Goal: Task Accomplishment & Management: Complete application form

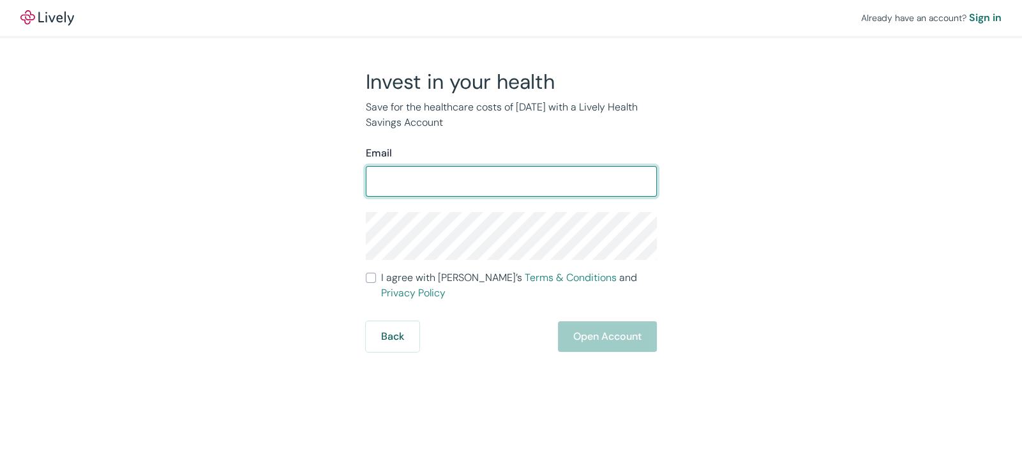
click at [434, 176] on input "Email" at bounding box center [511, 182] width 291 height 26
type input "M"
type input "[EMAIL_ADDRESS][DOMAIN_NAME]"
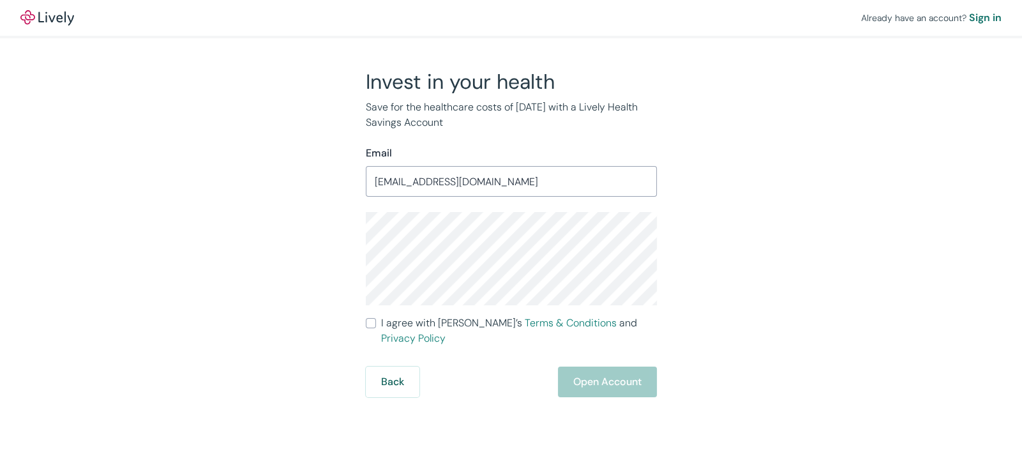
click at [367, 315] on label "I agree with Lively’s Terms & Conditions and Privacy Policy" at bounding box center [511, 330] width 291 height 31
click at [367, 318] on input "I agree with Lively’s Terms & Conditions and Privacy Policy" at bounding box center [371, 323] width 10 height 10
checkbox input "true"
click at [641, 367] on button "Open Account" at bounding box center [607, 382] width 99 height 31
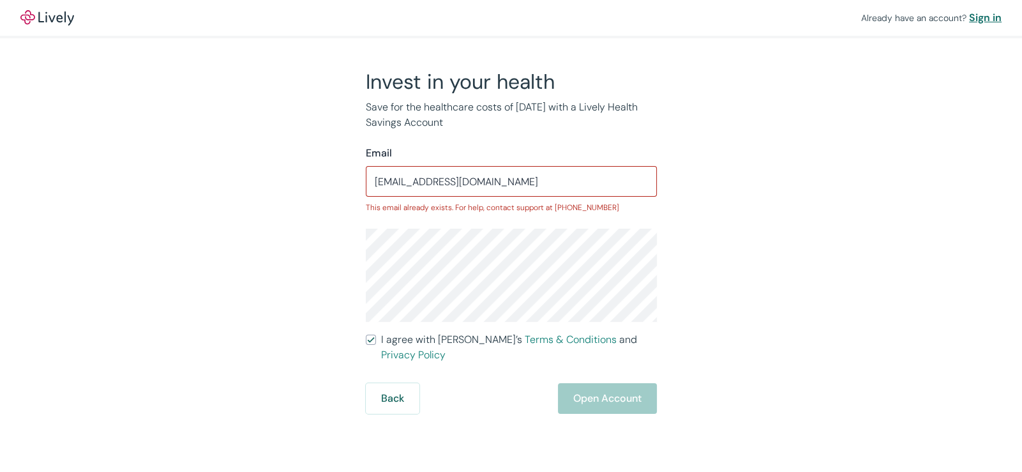
click at [987, 15] on div "Sign in" at bounding box center [985, 17] width 33 height 15
